Goal: Task Accomplishment & Management: Manage account settings

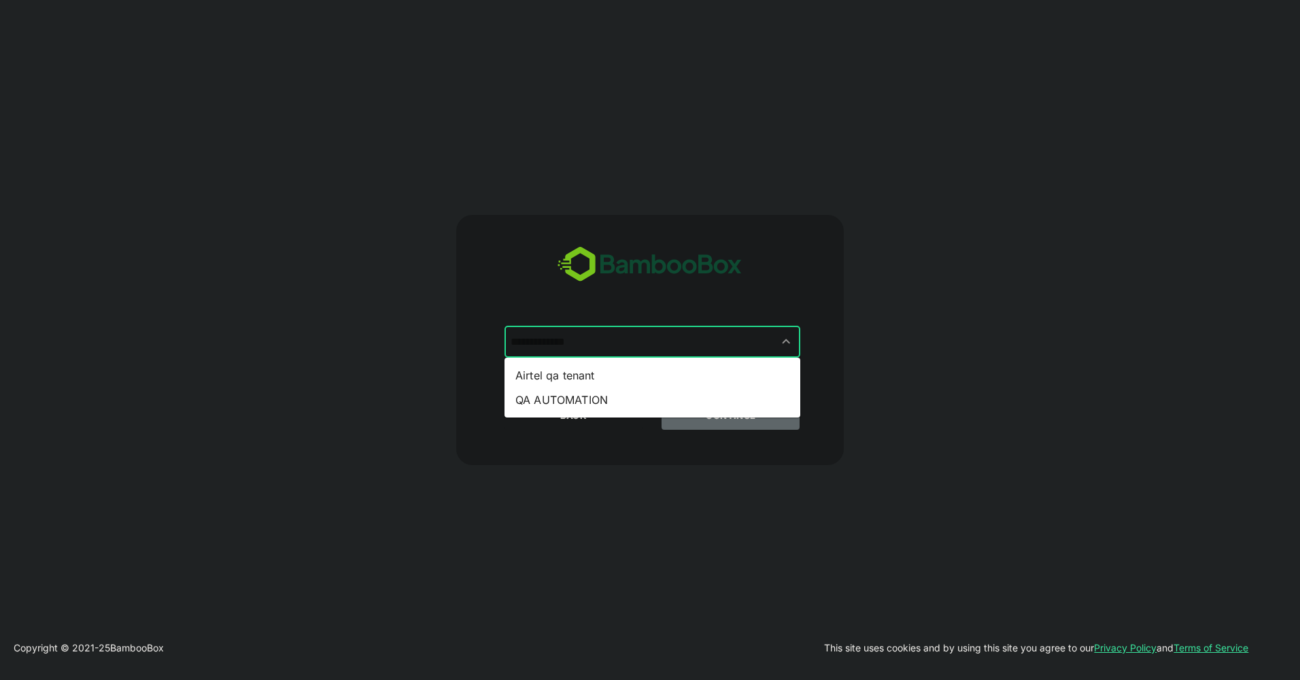
click at [649, 341] on input "text" at bounding box center [652, 342] width 290 height 26
click at [636, 371] on li "Airtel qa tenant" at bounding box center [653, 375] width 296 height 24
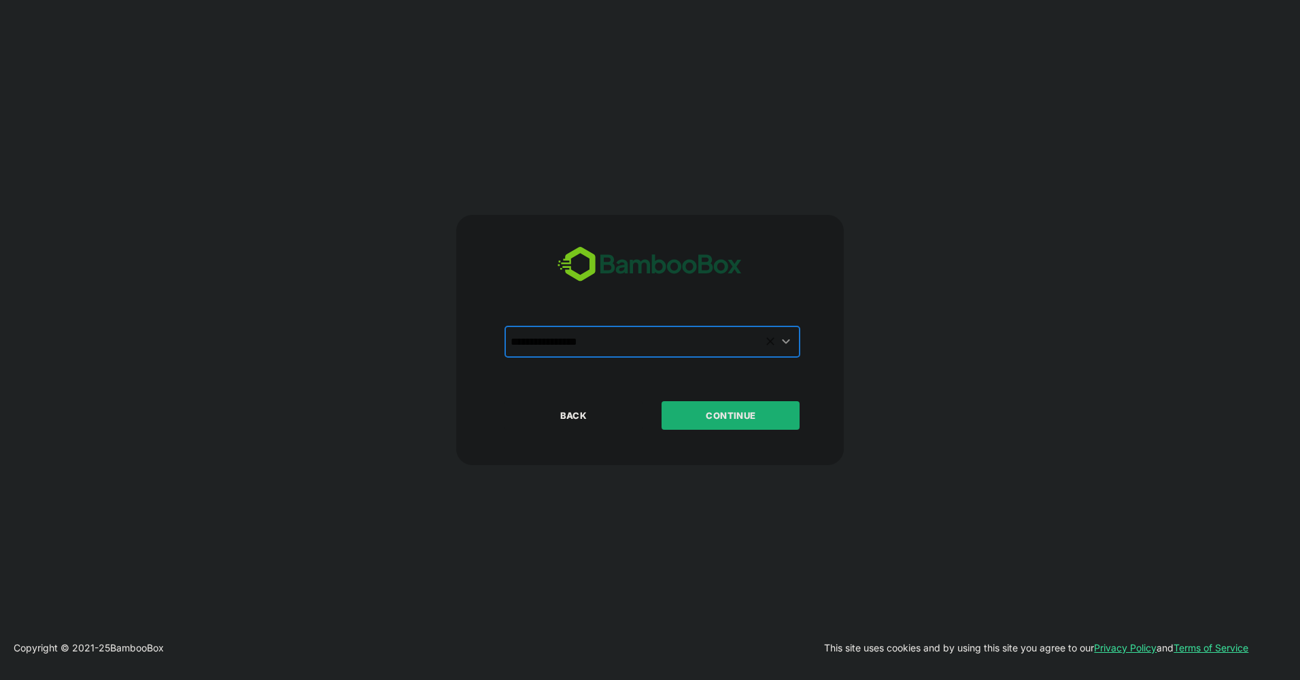
type input "**********"
click at [711, 433] on div "BACK CONTINUE" at bounding box center [662, 459] width 315 height 116
click at [751, 415] on p "CONTINUE" at bounding box center [731, 415] width 136 height 15
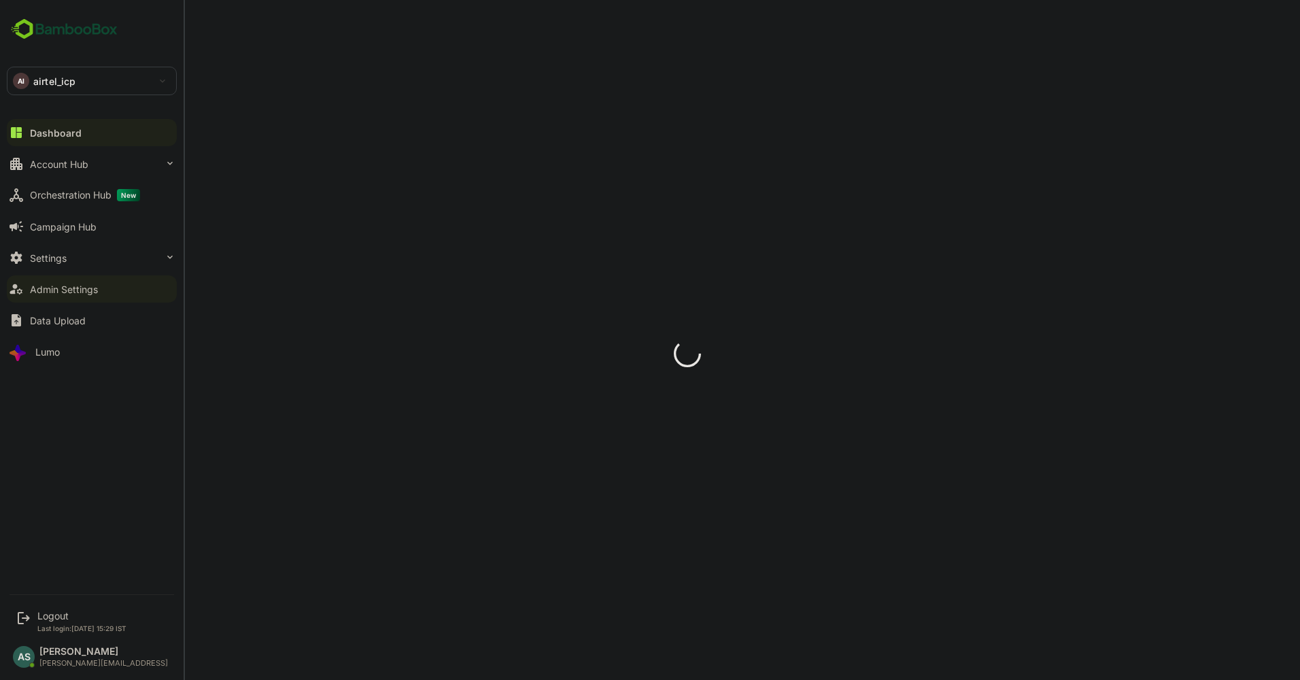
click at [59, 291] on div "Admin Settings" at bounding box center [64, 290] width 68 height 12
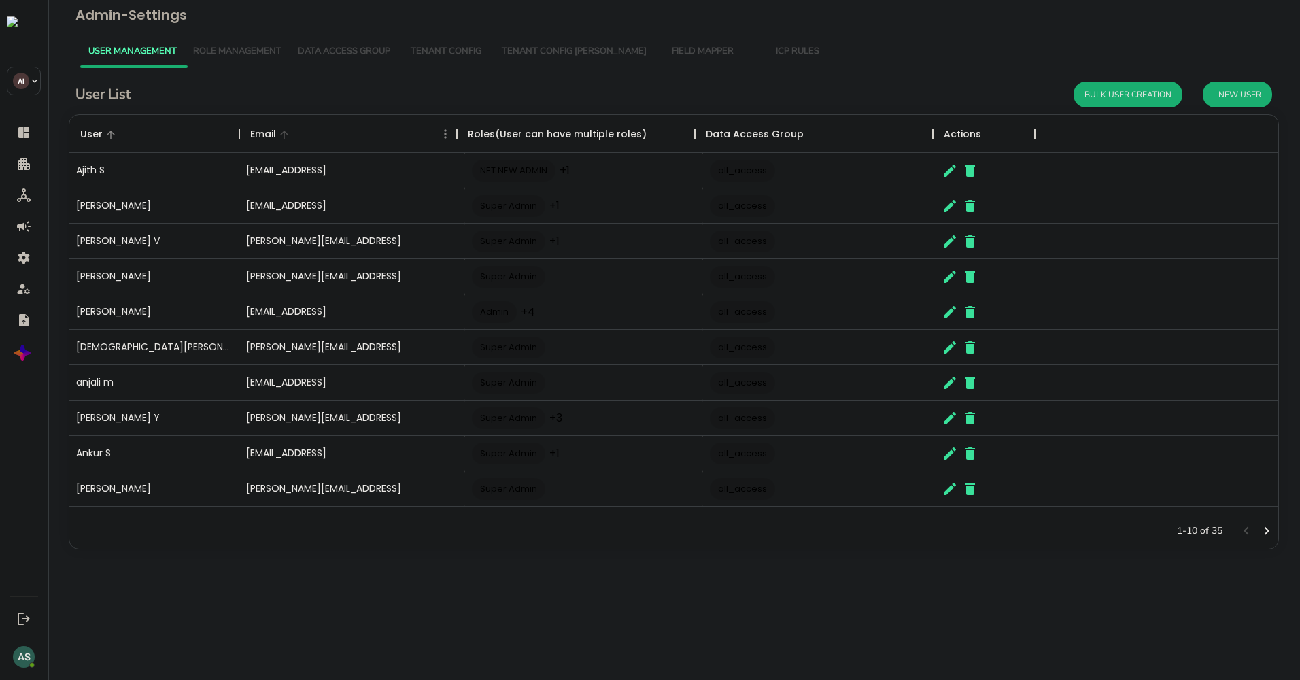
scroll to position [388, 1199]
click at [445, 52] on span "Tenant Config" at bounding box center [446, 51] width 79 height 11
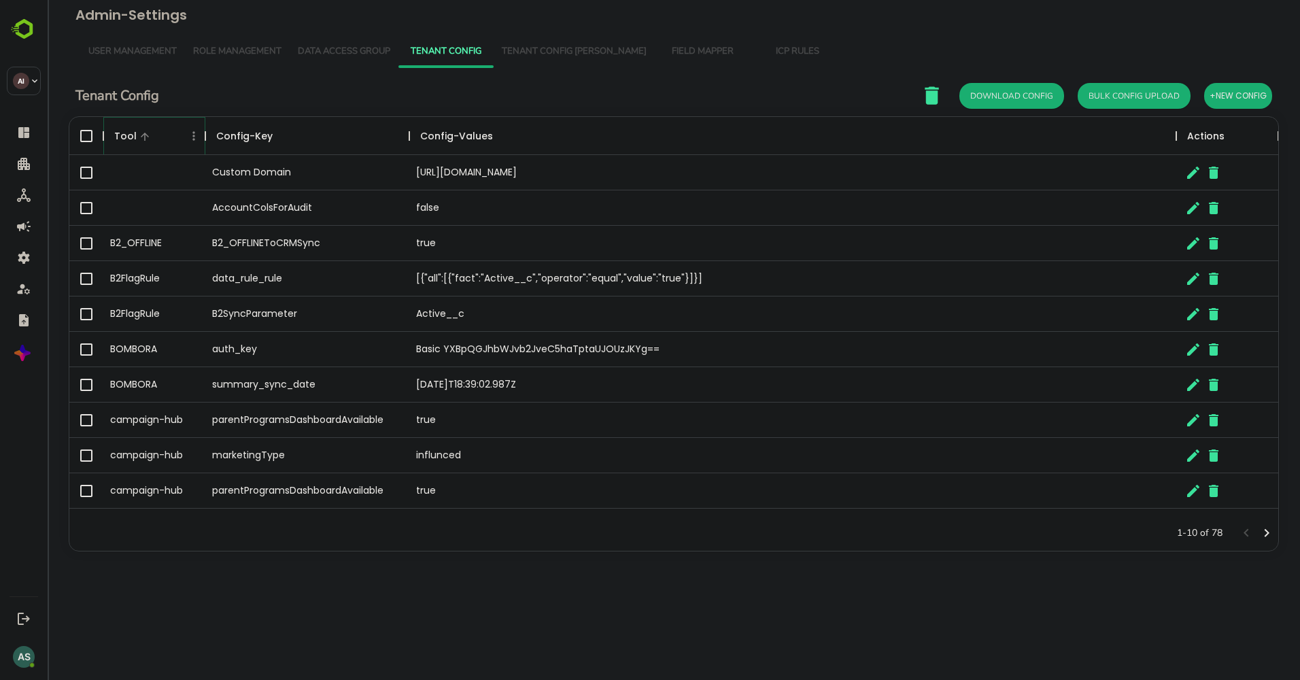
click at [195, 137] on icon "Menu" at bounding box center [194, 136] width 14 height 14
click at [156, 235] on li "Filter" at bounding box center [156, 236] width 94 height 24
click at [280, 185] on select "**********" at bounding box center [240, 182] width 82 height 22
click at [303, 185] on input "Value" at bounding box center [344, 187] width 129 height 20
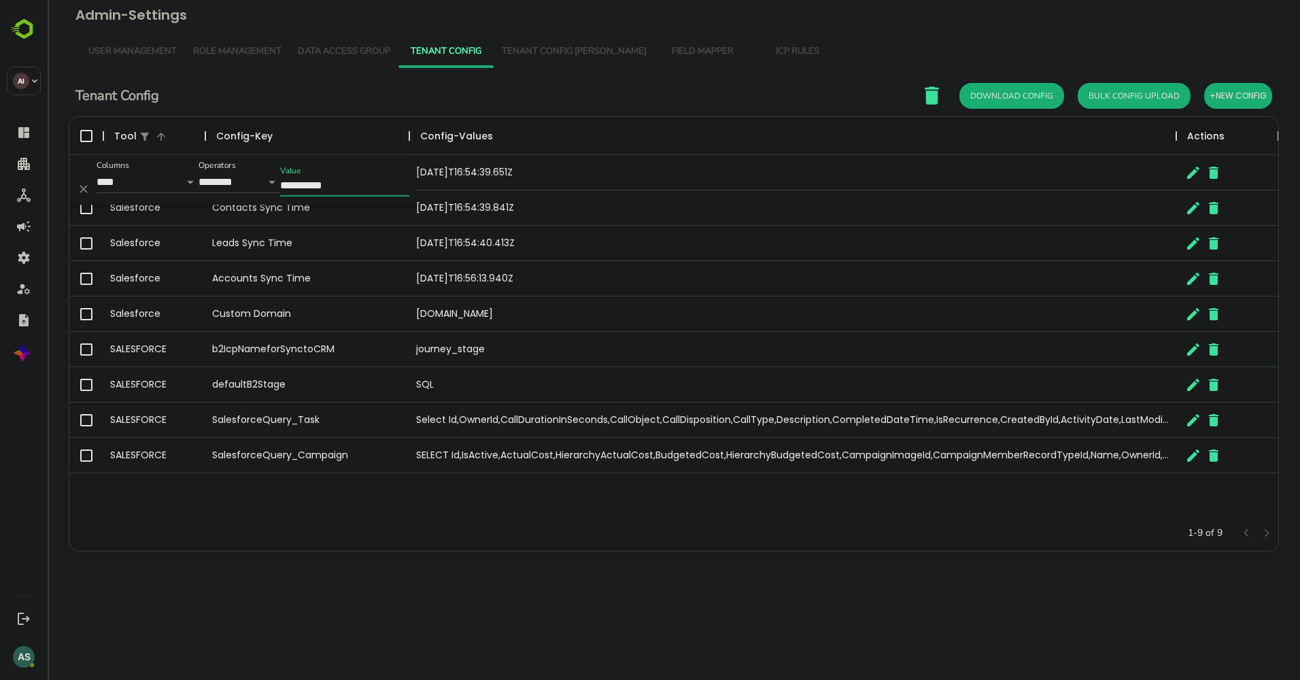
type input "**********"
click at [382, 499] on div "Salesforce Opportunities Sync Time [DATE]T16:54:39.651Z Salesforce Contacts Syn…" at bounding box center [673, 335] width 1209 height 360
click at [1190, 312] on icon "The User Data" at bounding box center [1193, 314] width 16 height 16
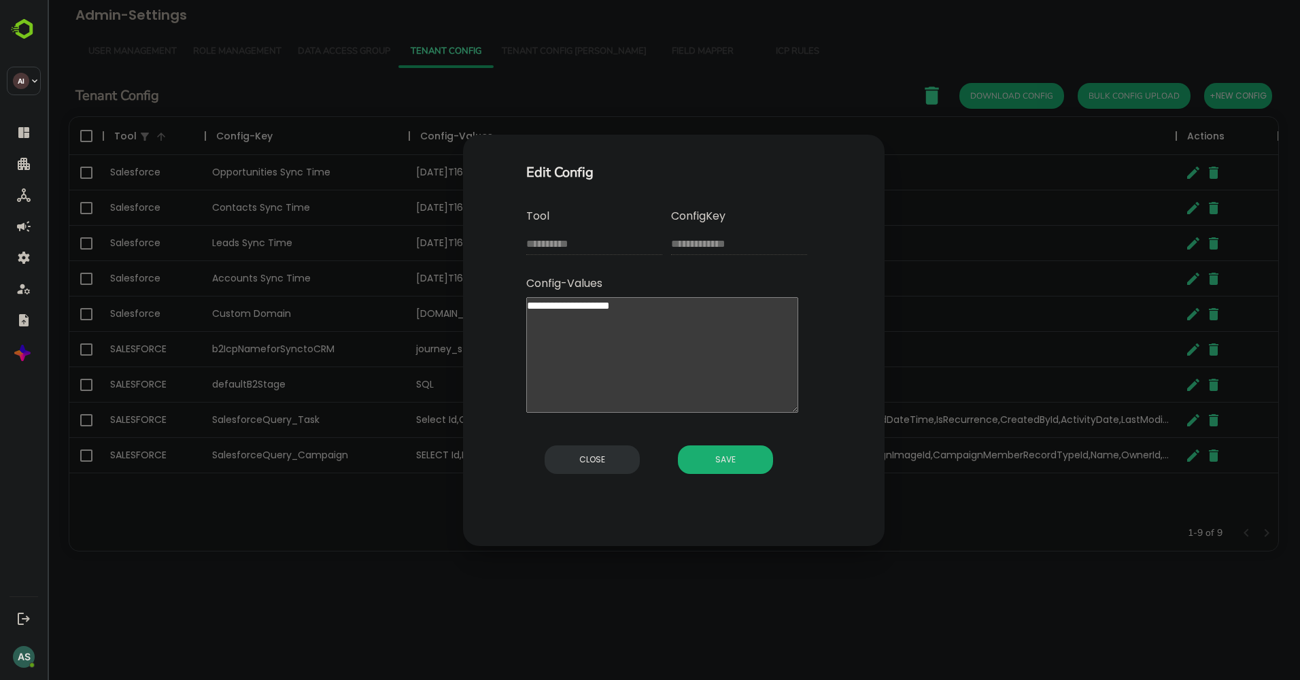
click at [673, 309] on textarea "**********" at bounding box center [662, 355] width 272 height 116
click at [632, 460] on span "Close" at bounding box center [593, 460] width 82 height 18
type textarea "*"
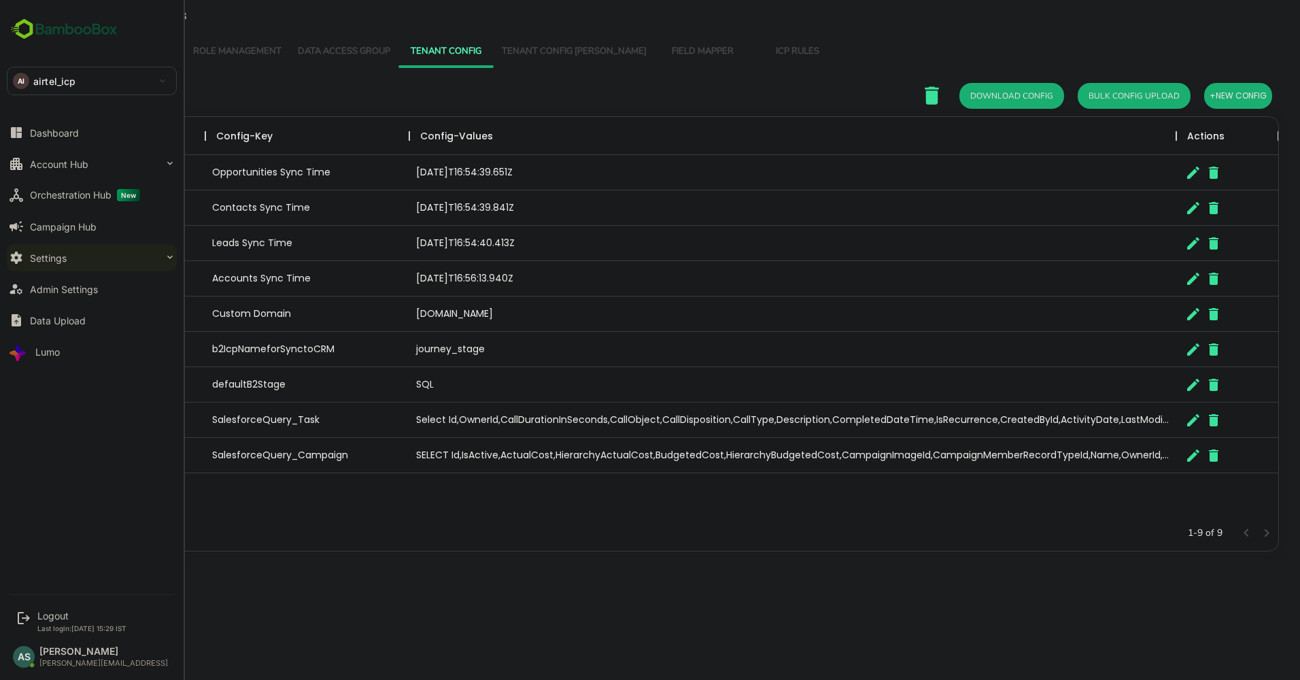
click at [109, 262] on button "Settings" at bounding box center [92, 257] width 170 height 27
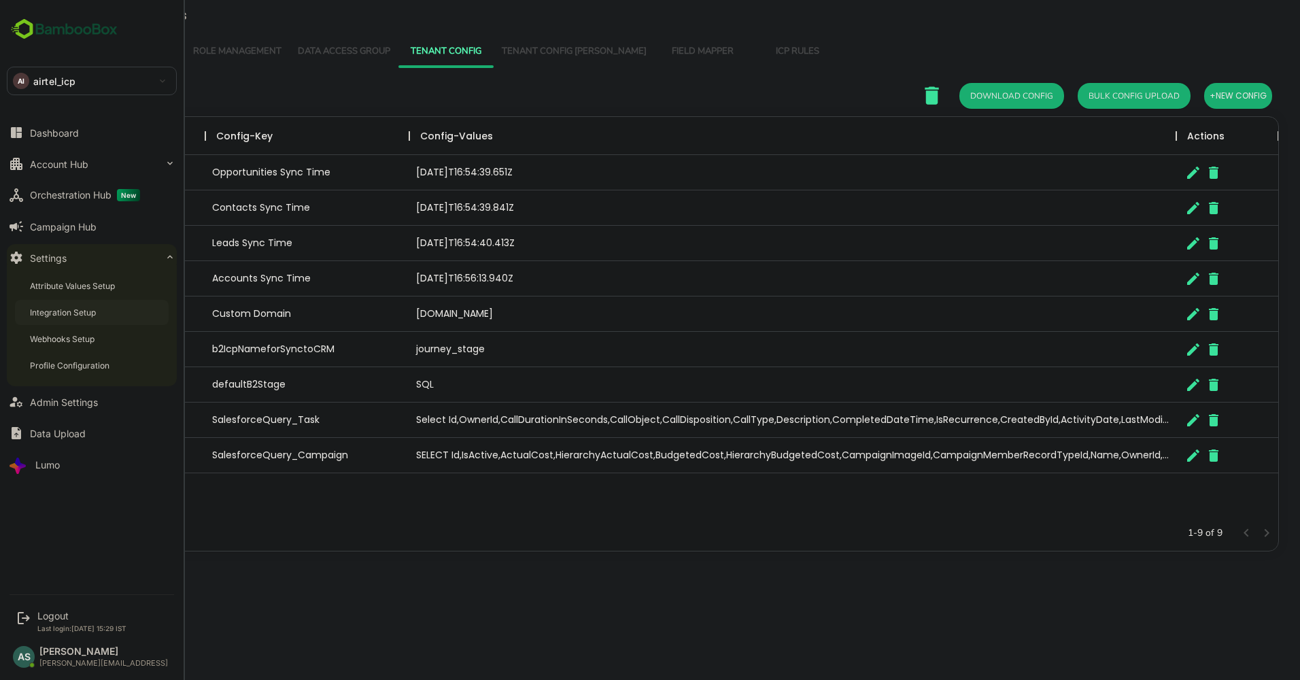
click at [101, 317] on div "Integration Setup" at bounding box center [92, 312] width 154 height 25
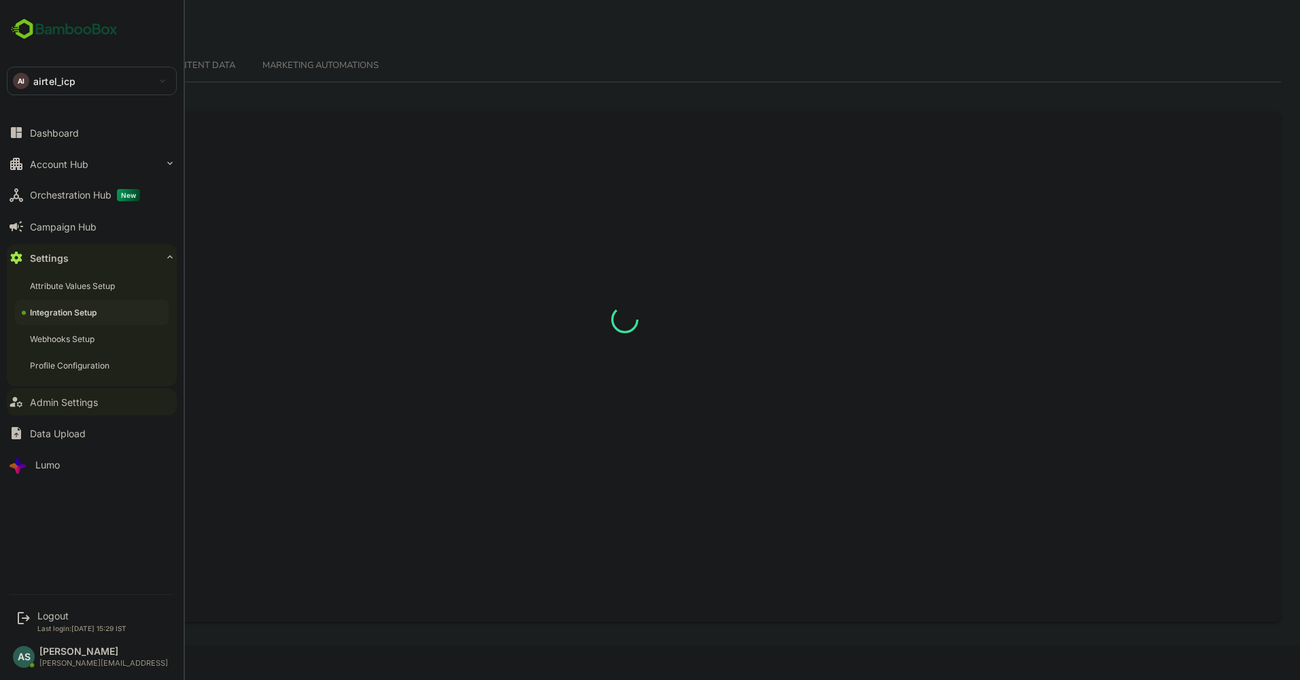
click at [76, 401] on div "Admin Settings" at bounding box center [64, 402] width 68 height 12
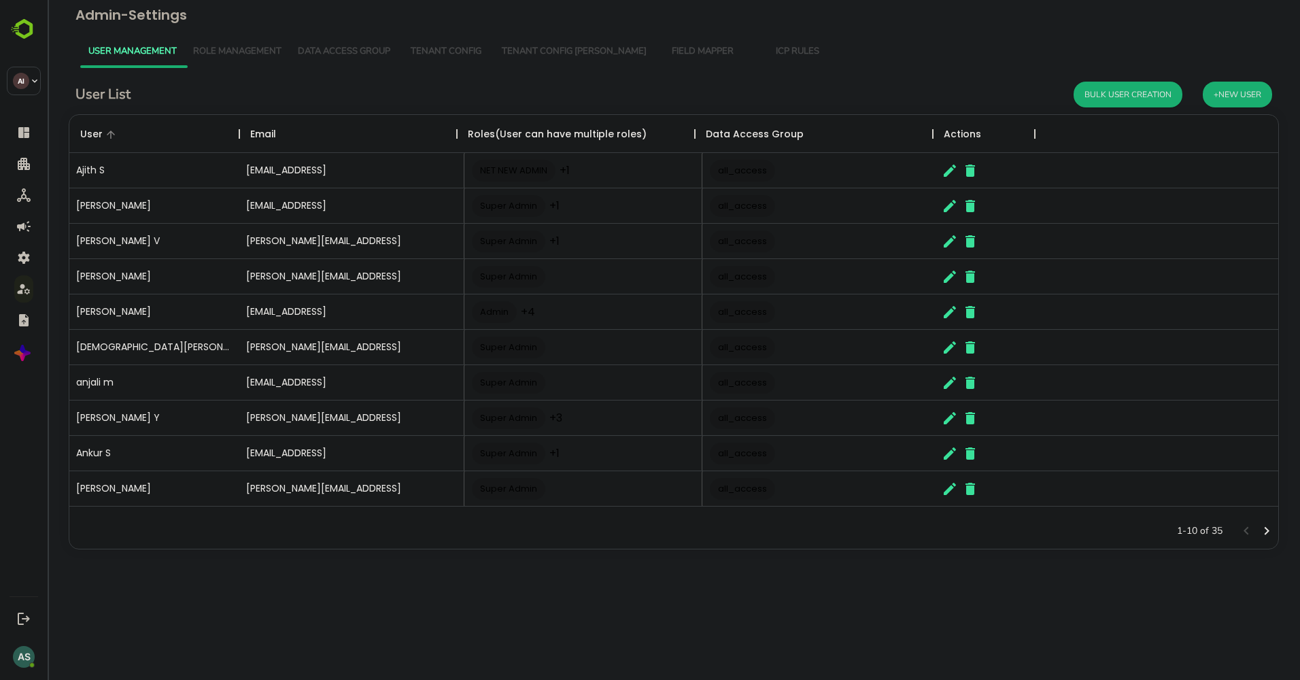
scroll to position [388, 1199]
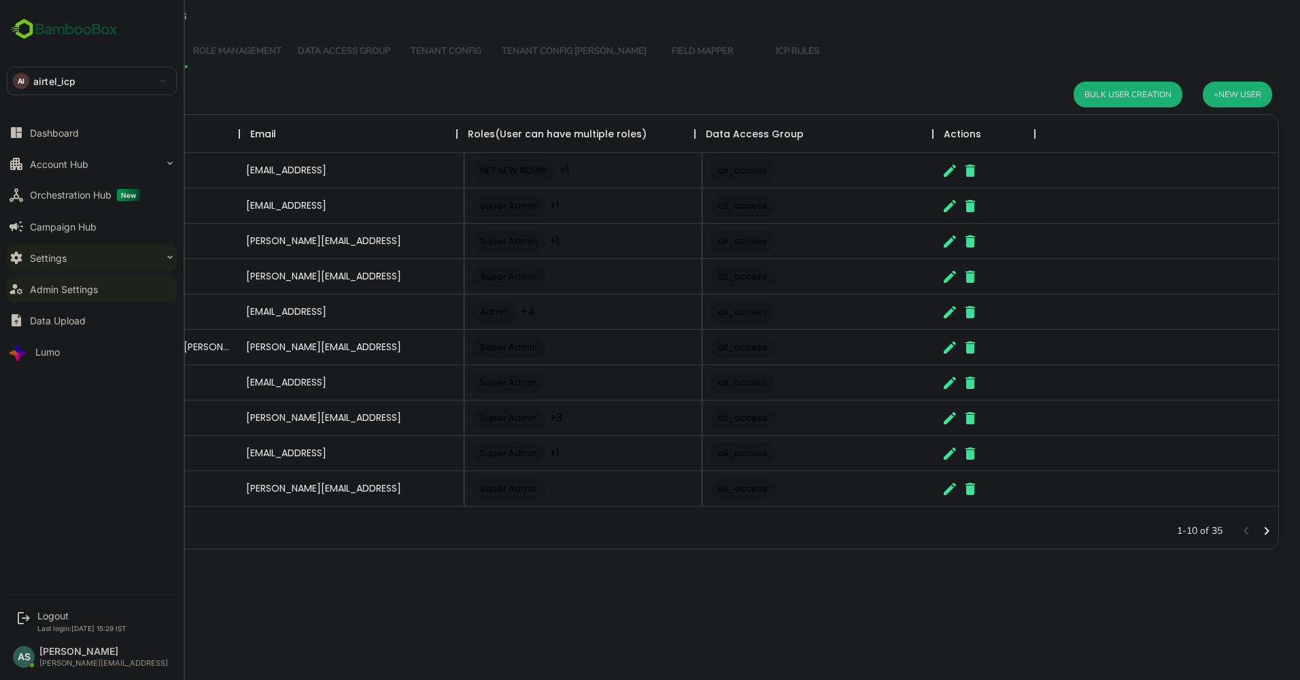
click at [35, 253] on div "Settings" at bounding box center [48, 258] width 37 height 12
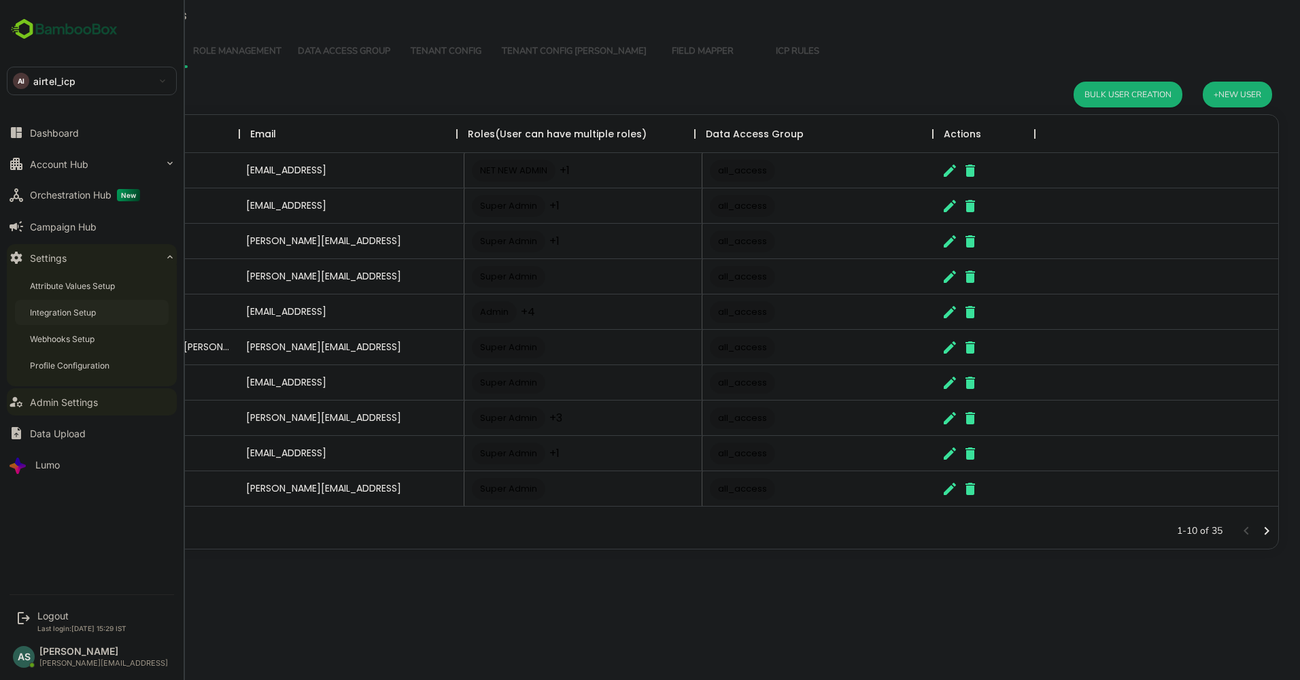
click at [72, 314] on div "Integration Setup" at bounding box center [64, 313] width 69 height 12
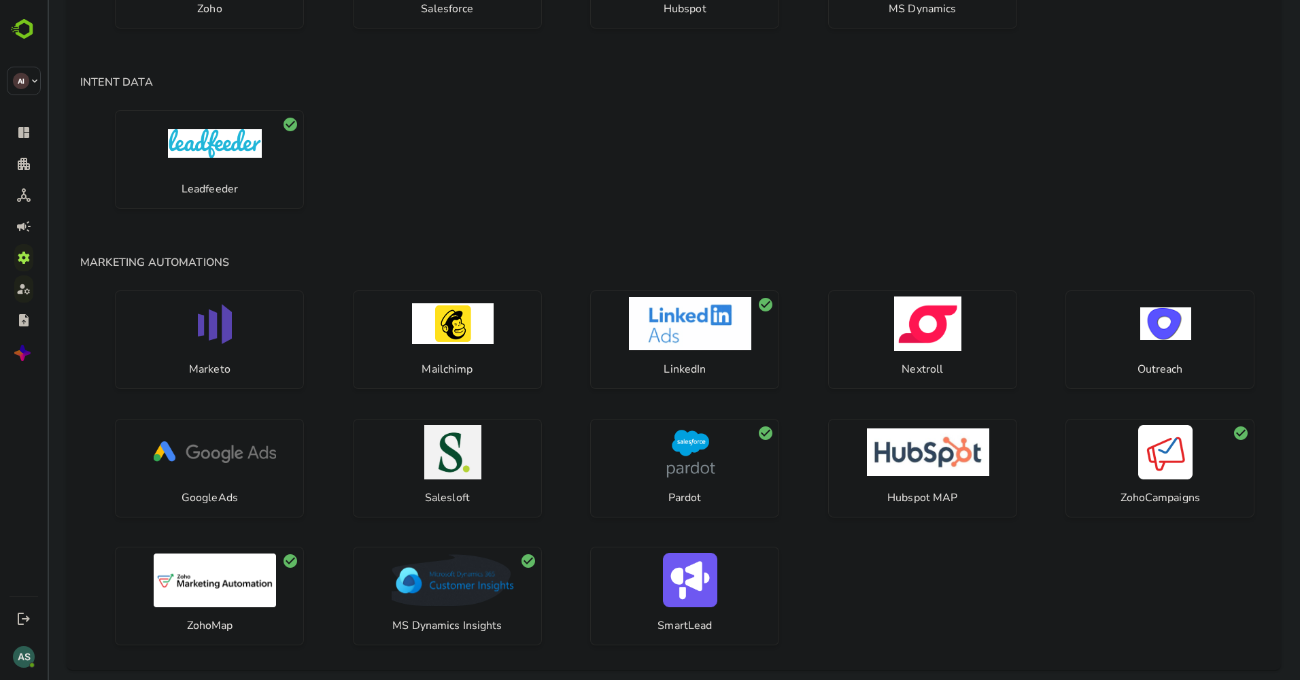
scroll to position [252, 0]
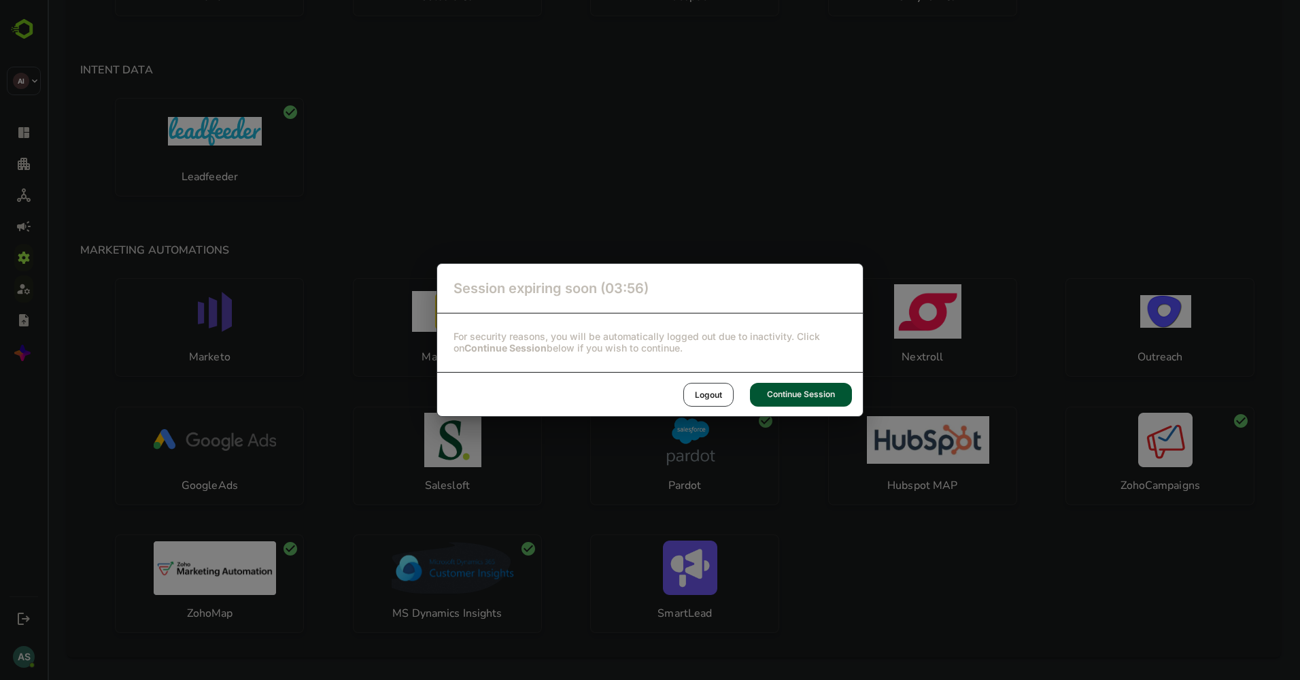
click at [774, 396] on div "Continue Session" at bounding box center [801, 395] width 102 height 24
